Goal: Transaction & Acquisition: Purchase product/service

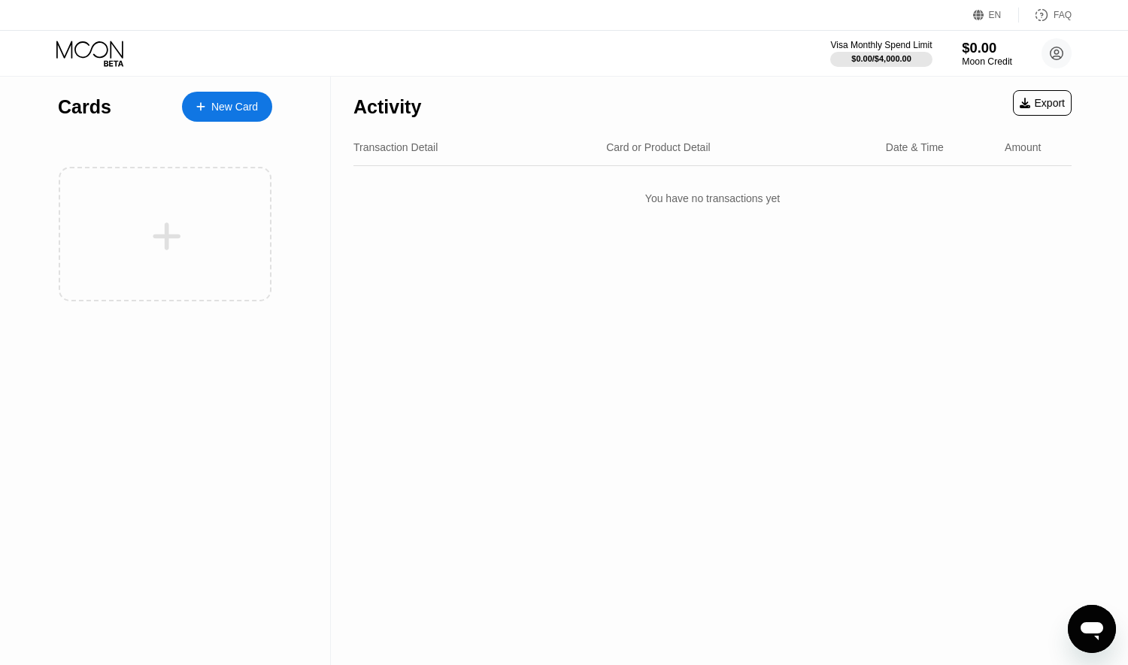
click at [986, 53] on div "$0.00" at bounding box center [987, 48] width 50 height 16
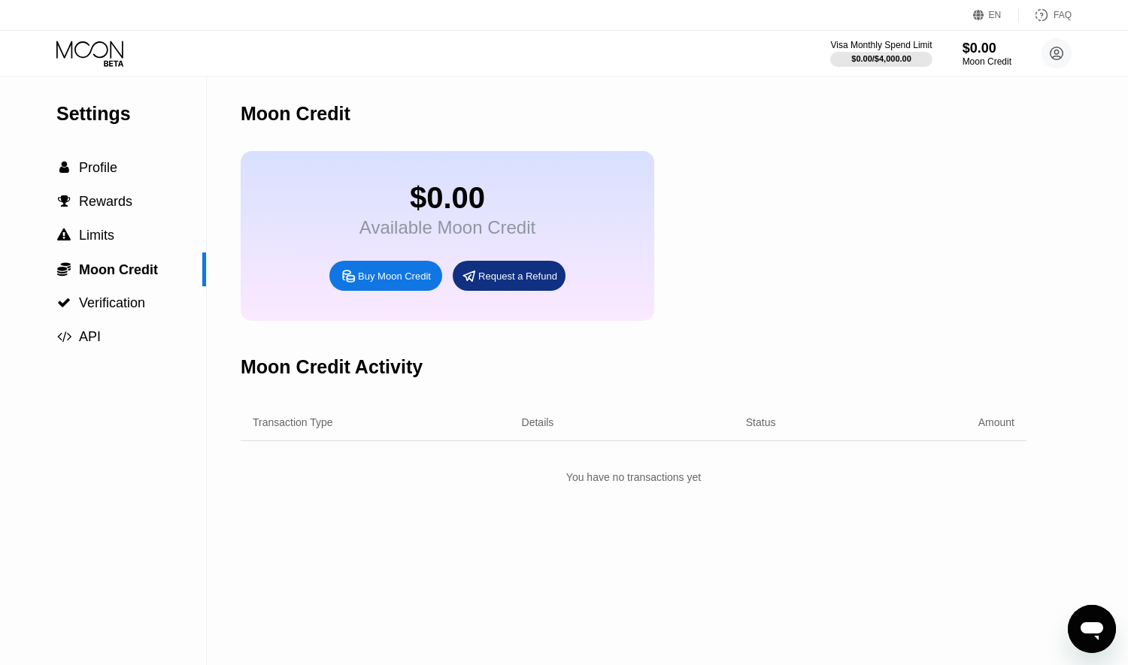
click at [383, 283] on div "Buy Moon Credit" at bounding box center [394, 276] width 73 height 13
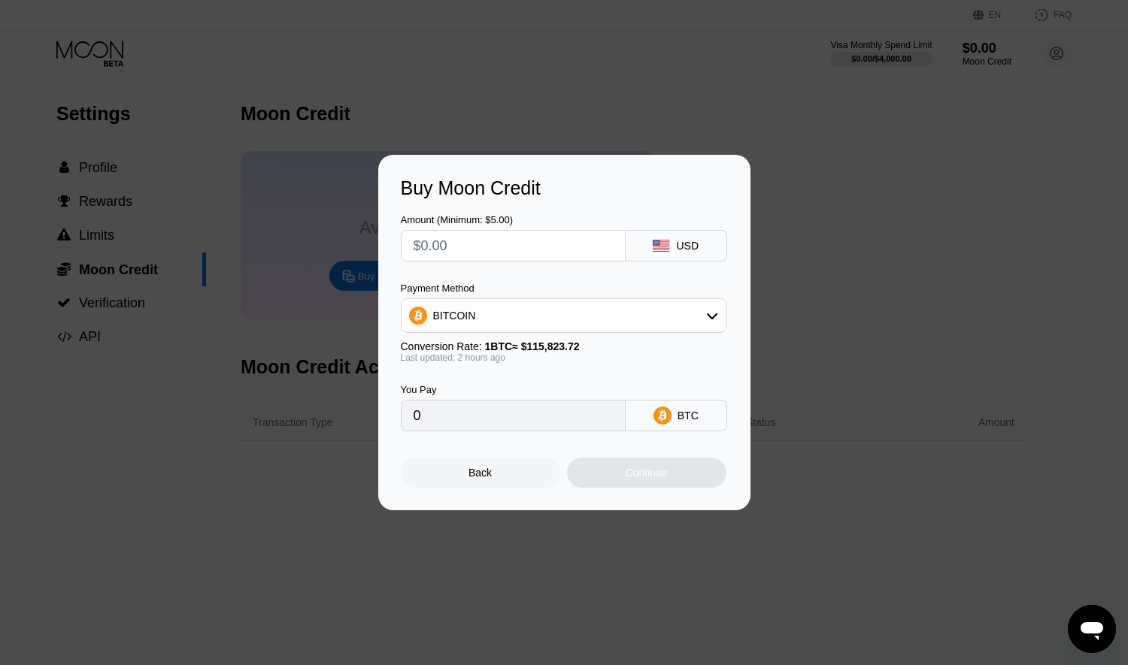
click at [523, 247] on input "text" at bounding box center [513, 246] width 199 height 30
click at [497, 253] on input "text" at bounding box center [513, 246] width 199 height 30
click at [513, 247] on input "text" at bounding box center [513, 246] width 199 height 30
type input "$47"
type input "0.00040675"
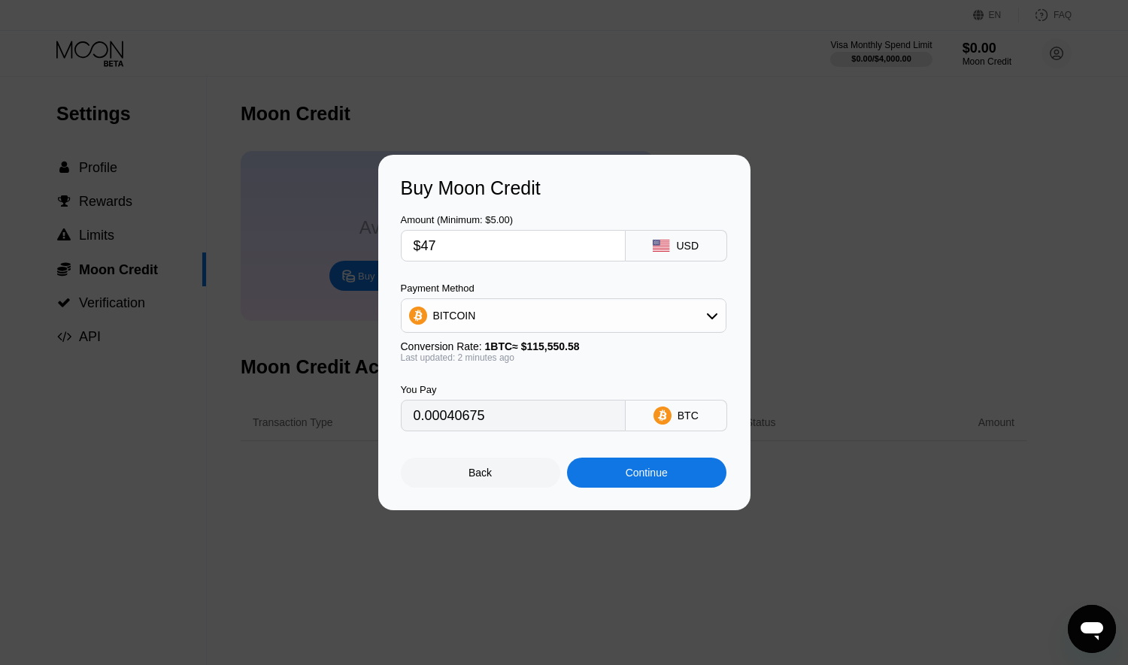
type input "$47"
click at [596, 474] on div "Continue" at bounding box center [646, 473] width 159 height 30
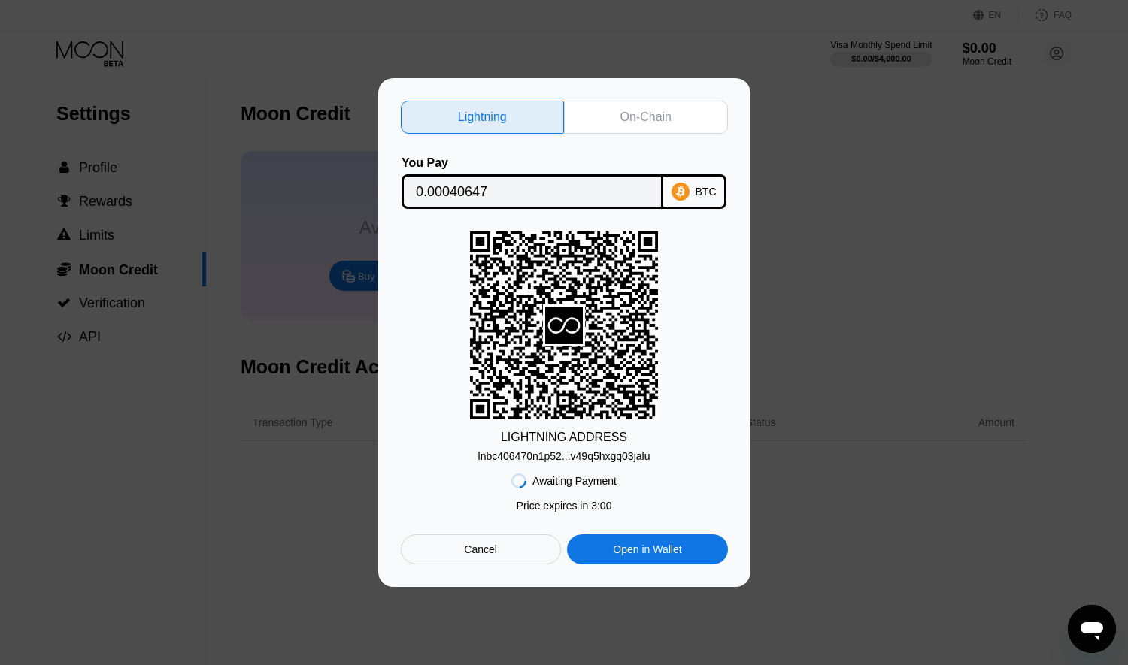
click at [613, 122] on div "On-Chain" at bounding box center [646, 117] width 164 height 33
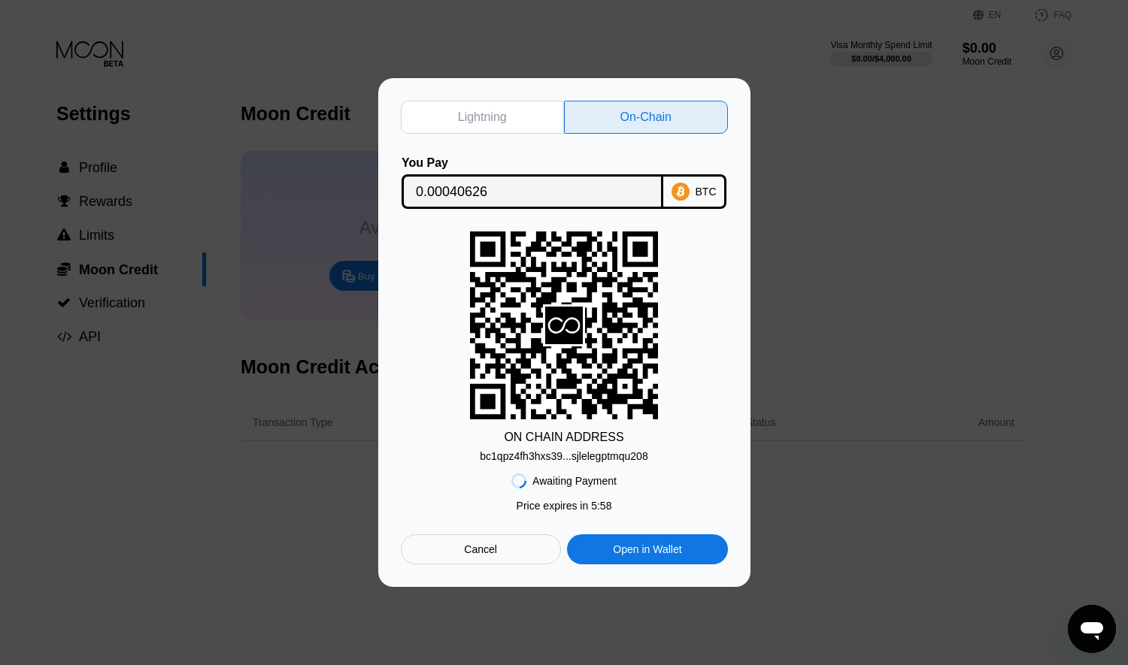
click at [643, 458] on div "bc1qpz4fh3hxs39...sjlelegptmqu208" at bounding box center [564, 456] width 168 height 12
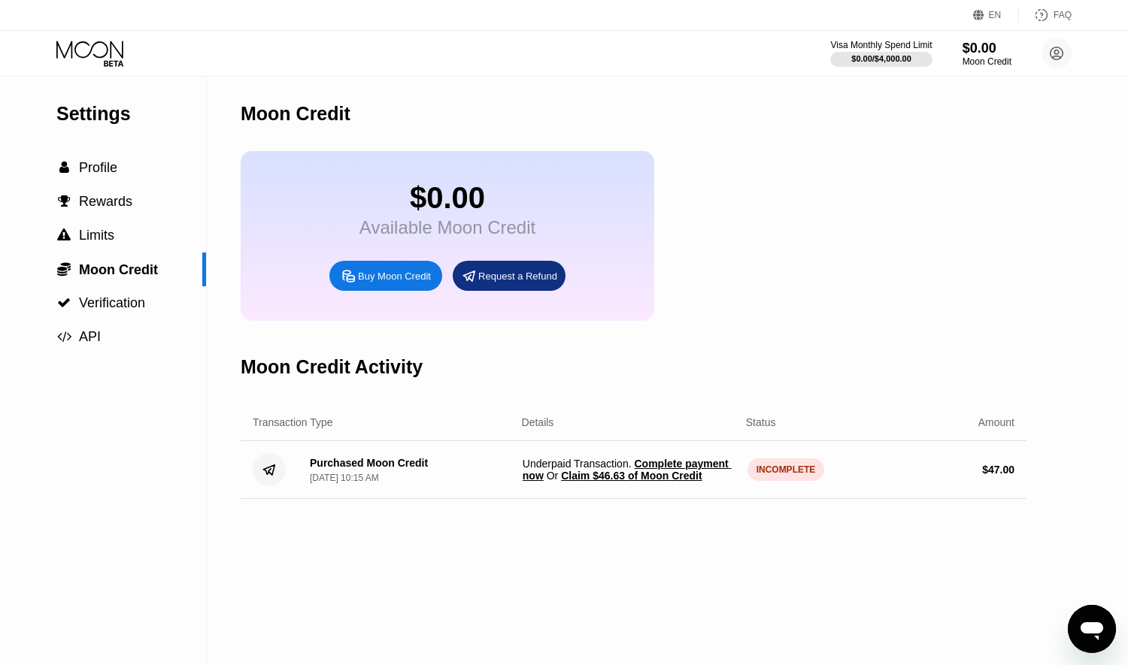
click at [617, 482] on span "Claim $46.63 of Moon Credit" at bounding box center [631, 476] width 141 height 12
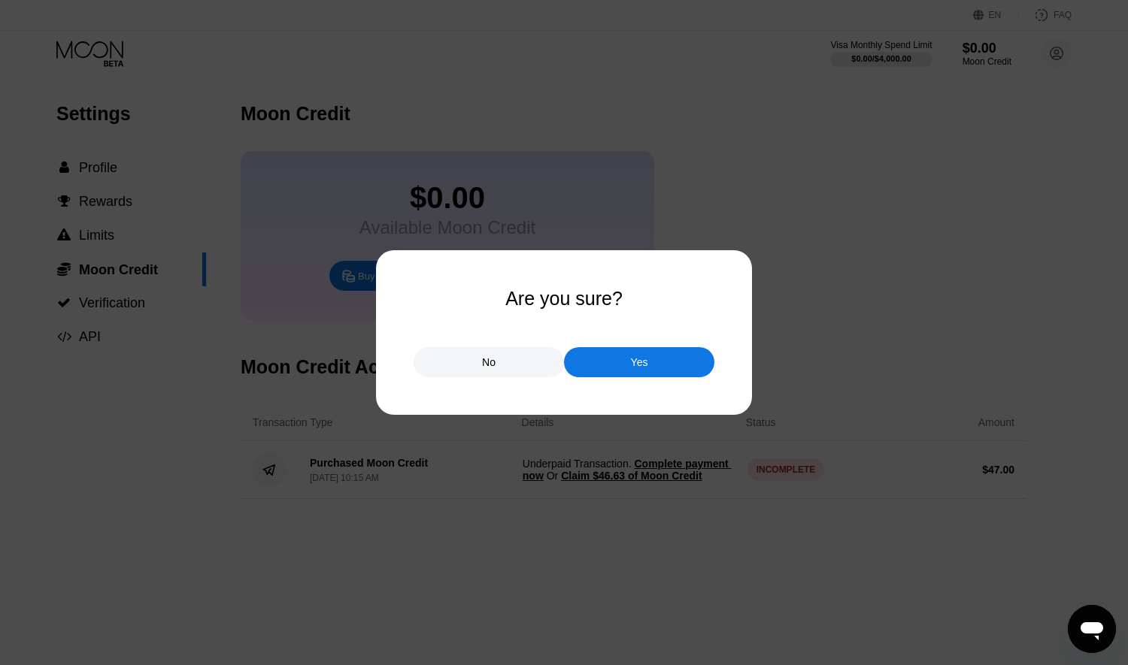
click at [649, 374] on div "Yes" at bounding box center [639, 362] width 150 height 30
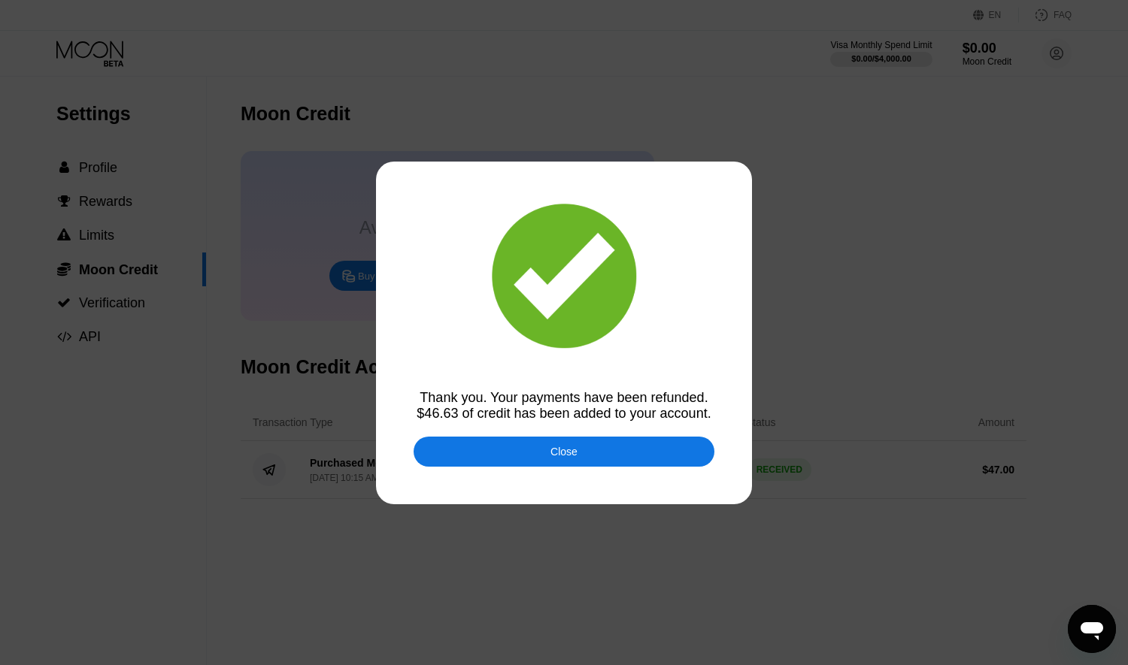
click at [747, 462] on div at bounding box center [564, 332] width 1128 height 665
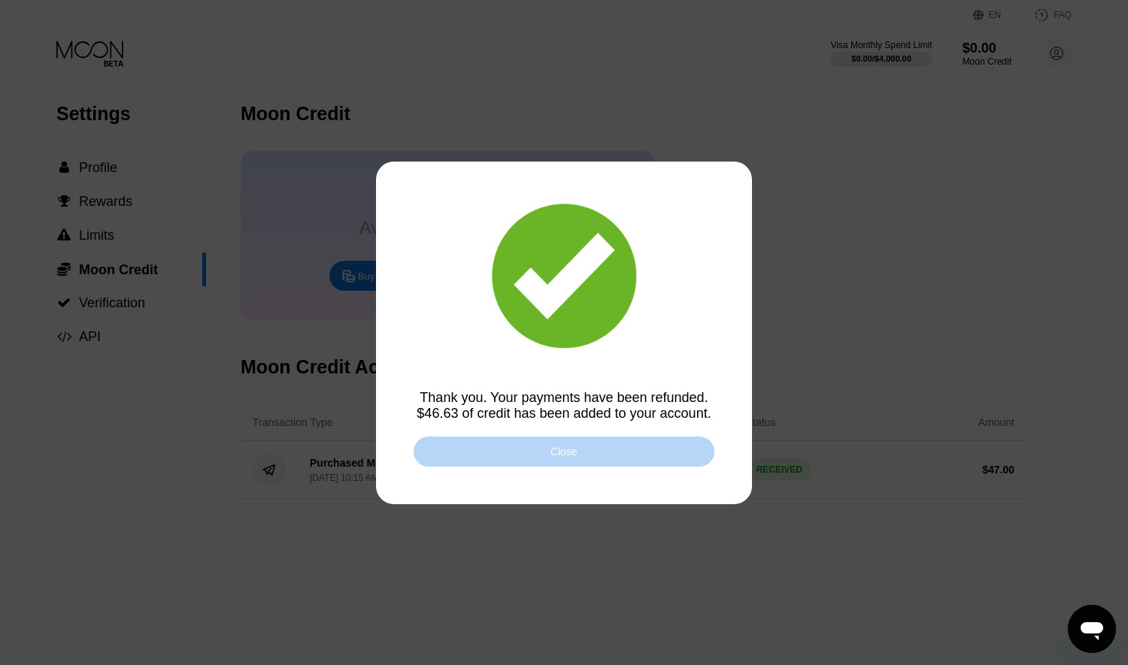
drag, startPoint x: 678, startPoint y: 465, endPoint x: 686, endPoint y: 461, distance: 9.4
click at [679, 458] on div "Close" at bounding box center [564, 452] width 301 height 30
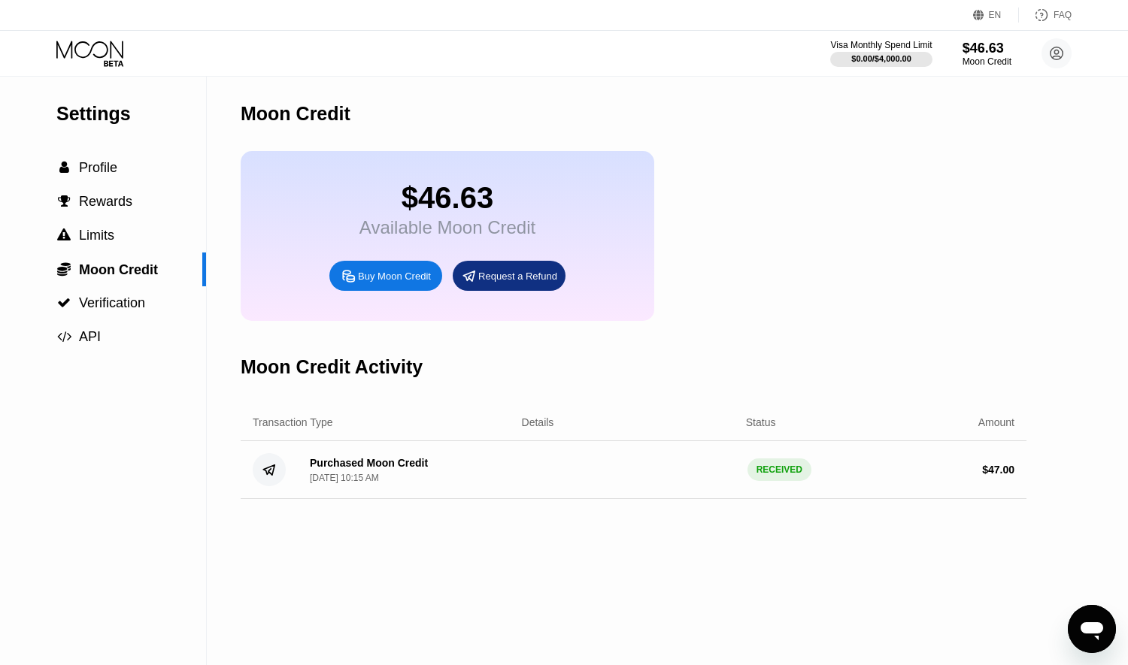
click at [100, 59] on icon at bounding box center [91, 54] width 70 height 26
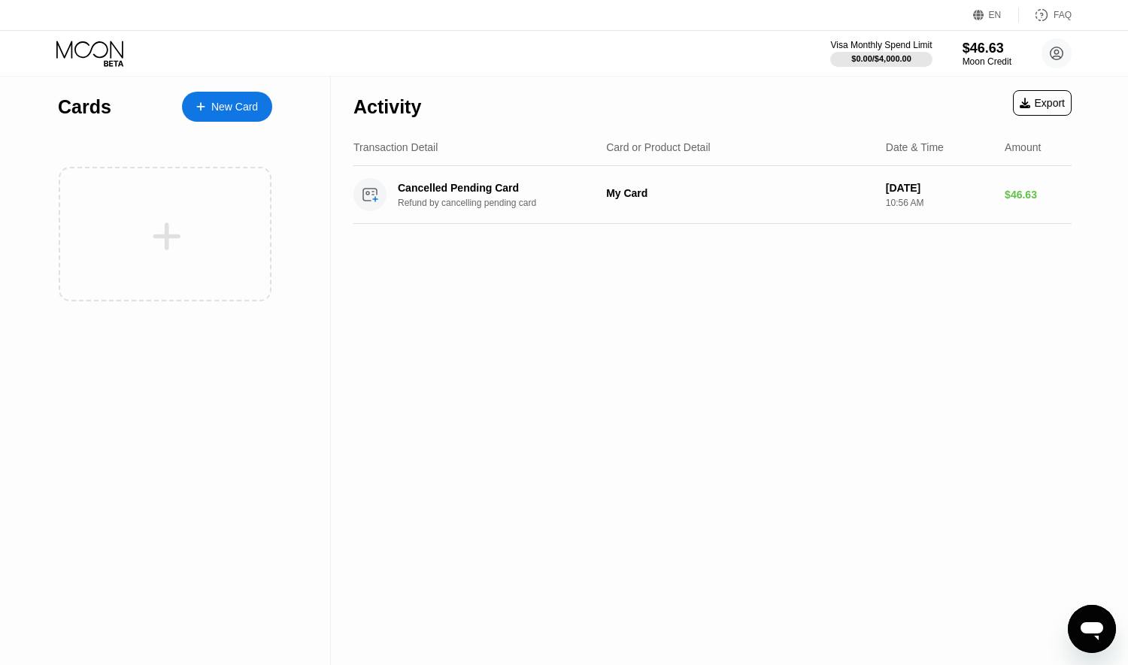
click at [217, 113] on div "New Card" at bounding box center [234, 107] width 47 height 13
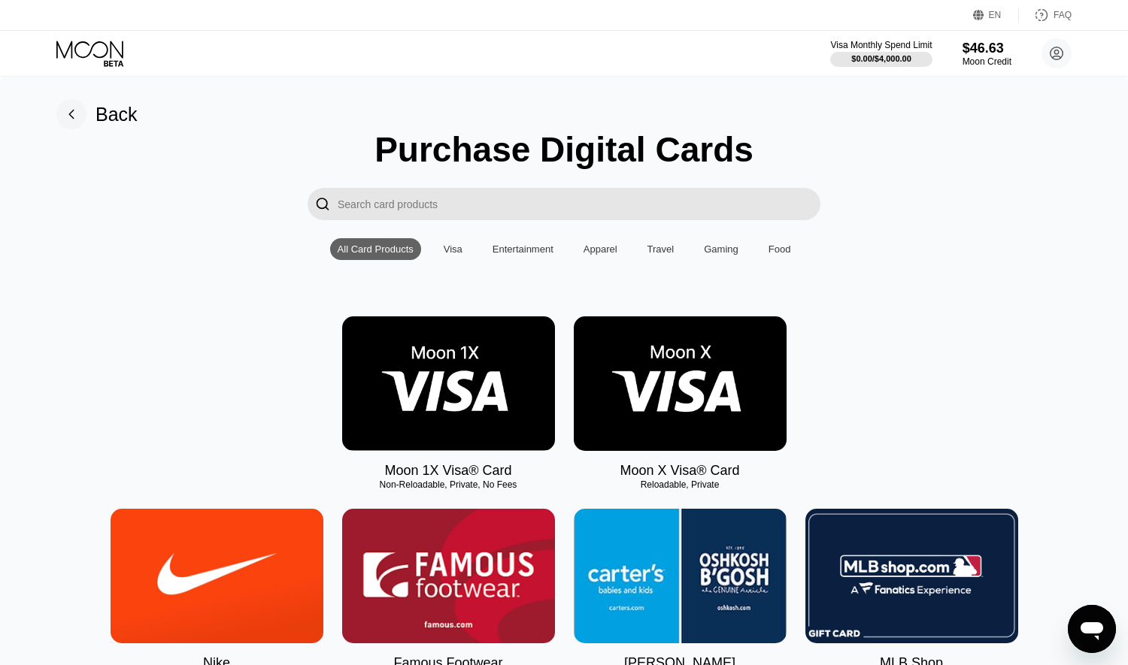
click at [697, 380] on img at bounding box center [680, 384] width 213 height 135
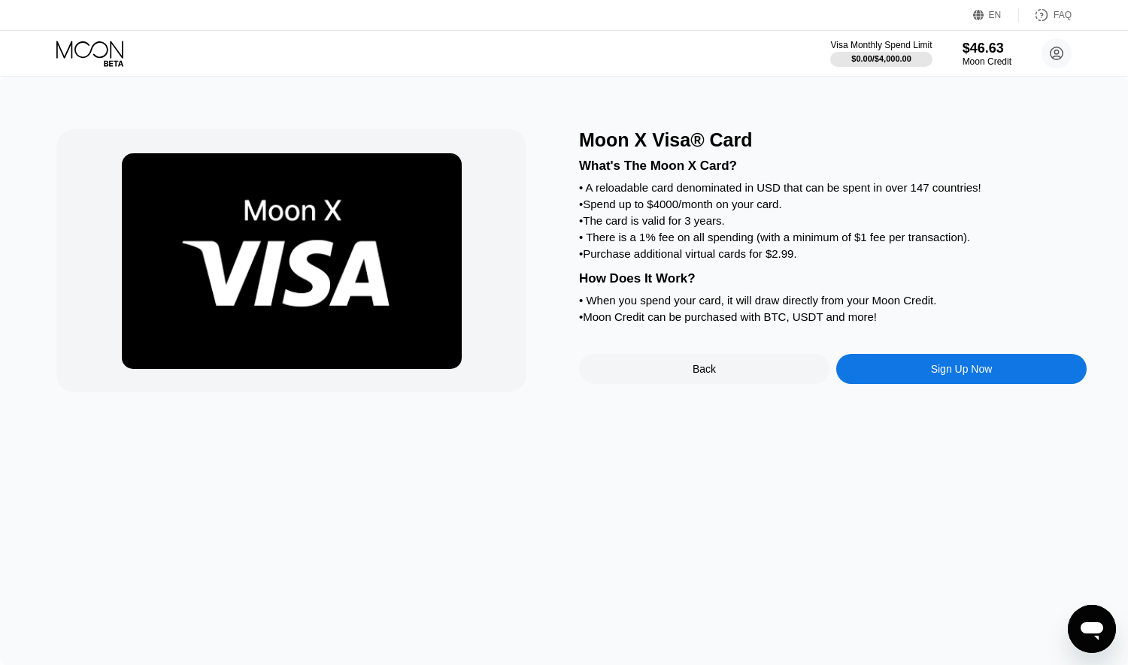
click at [916, 384] on div "Sign Up Now" at bounding box center [961, 369] width 250 height 30
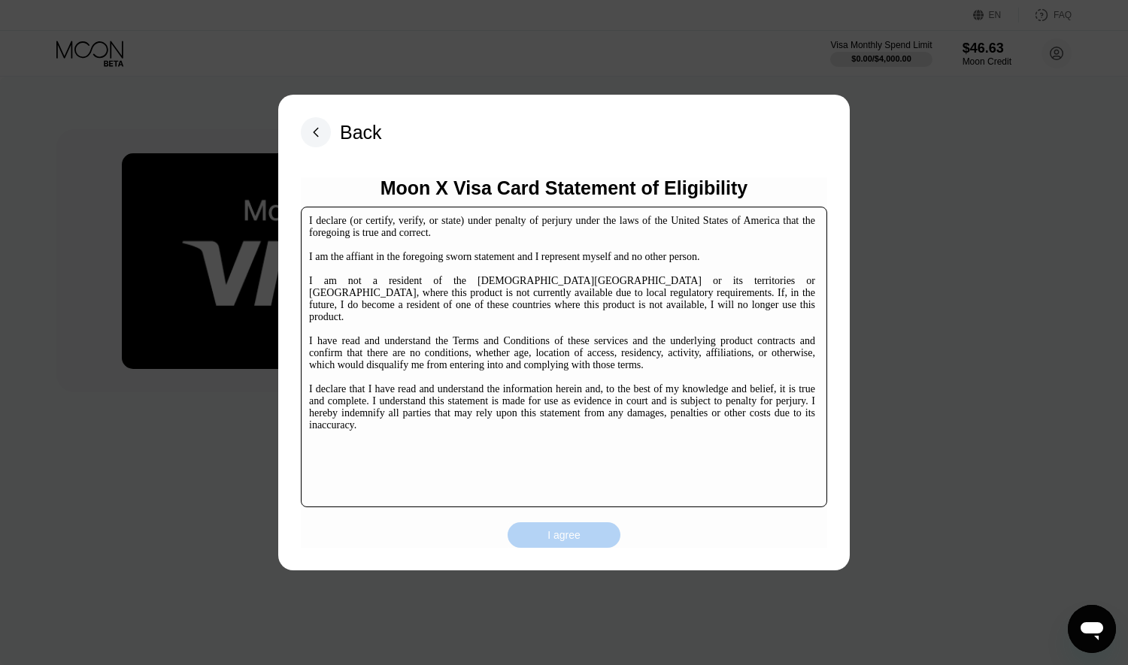
click at [568, 535] on div "I agree" at bounding box center [563, 536] width 33 height 14
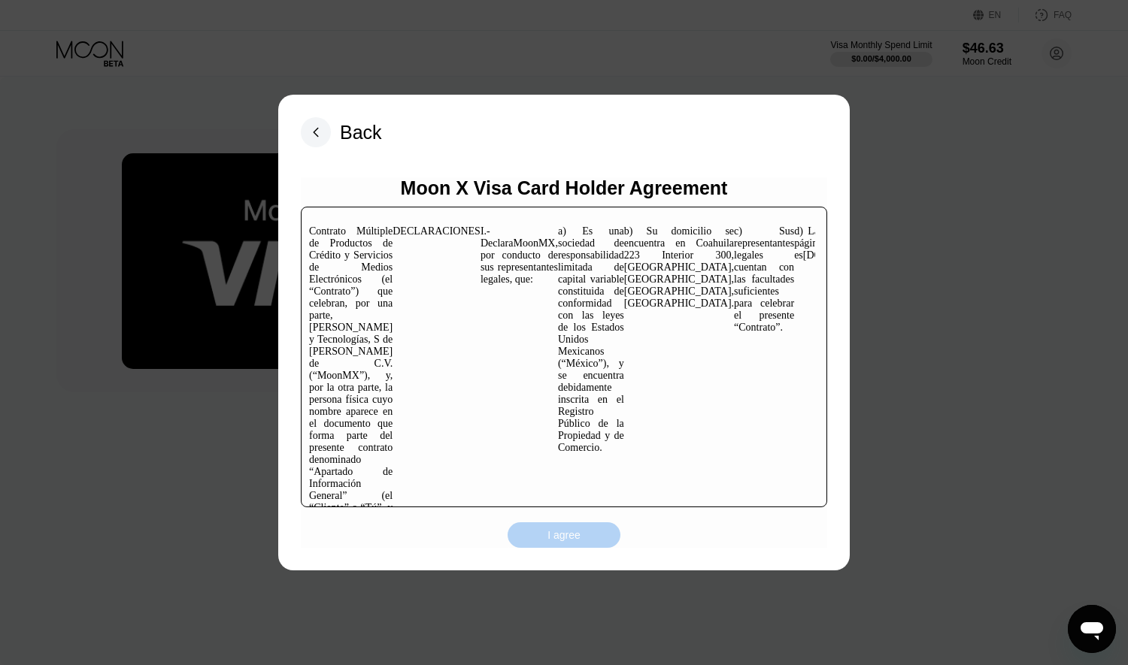
click at [569, 542] on div "I agree" at bounding box center [563, 536] width 33 height 14
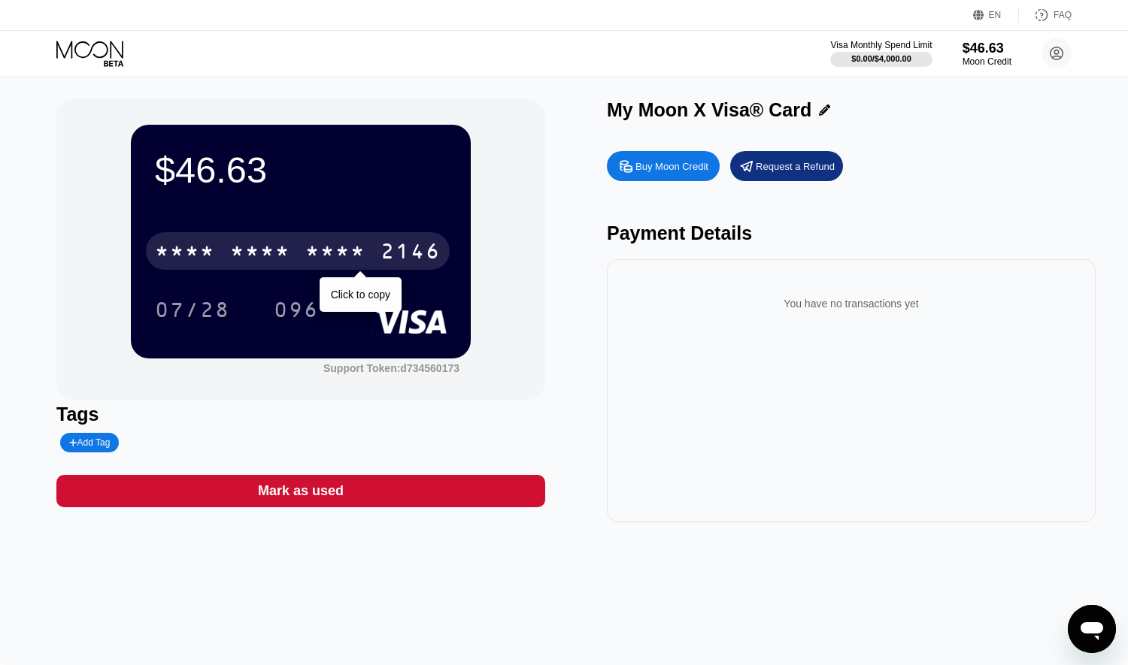
click at [290, 263] on div "* * * *" at bounding box center [260, 253] width 60 height 24
